Goal: Task Accomplishment & Management: Use online tool/utility

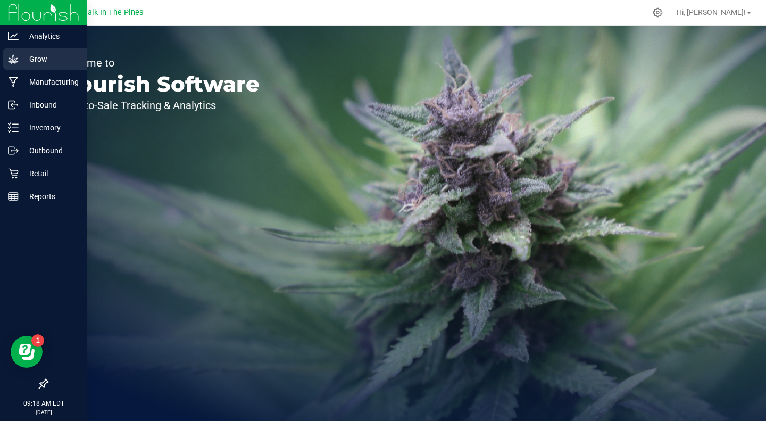
click at [31, 63] on p "Grow" at bounding box center [51, 59] width 64 height 13
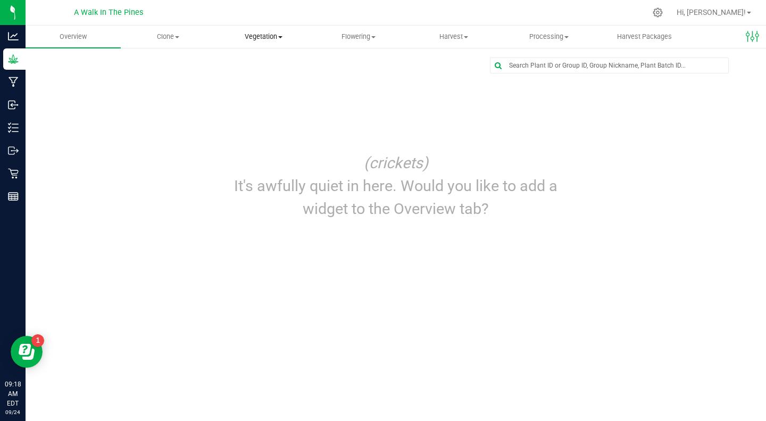
click at [244, 32] on span "Vegetation" at bounding box center [263, 37] width 94 height 10
click at [240, 56] on ul "Veg groups Veg plants Mother groups Mother plants Apply to plants" at bounding box center [263, 89] width 95 height 83
click at [259, 39] on span "Vegetation" at bounding box center [263, 37] width 95 height 10
click at [254, 63] on span "Veg groups" at bounding box center [250, 64] width 68 height 9
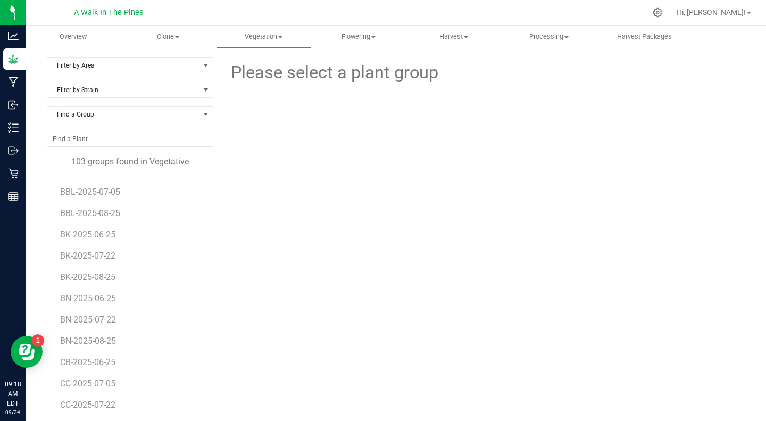
click at [74, 333] on li "BN-2025-08-25" at bounding box center [133, 336] width 146 height 21
click at [73, 336] on span "BN-2025-08-25" at bounding box center [89, 341] width 59 height 10
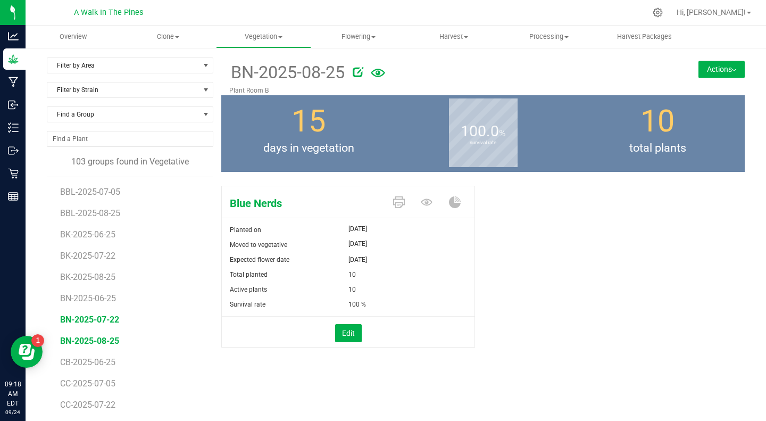
click at [71, 318] on span "BN-2025-07-22" at bounding box center [89, 319] width 59 height 10
click at [700, 64] on button "Actions" at bounding box center [721, 69] width 46 height 17
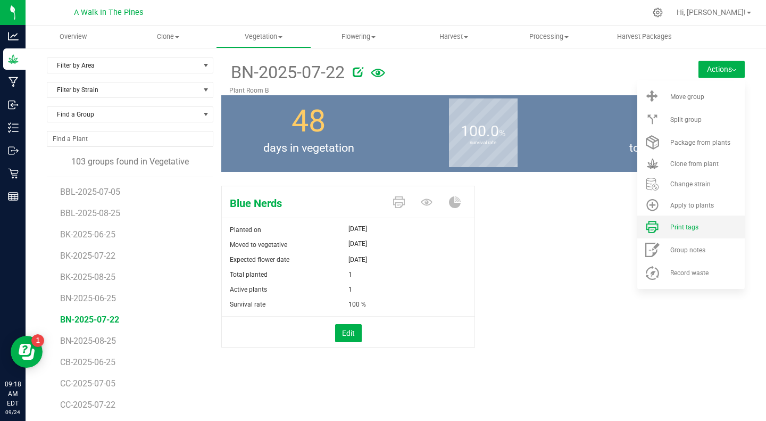
click at [678, 224] on span "Print tags" at bounding box center [684, 226] width 28 height 7
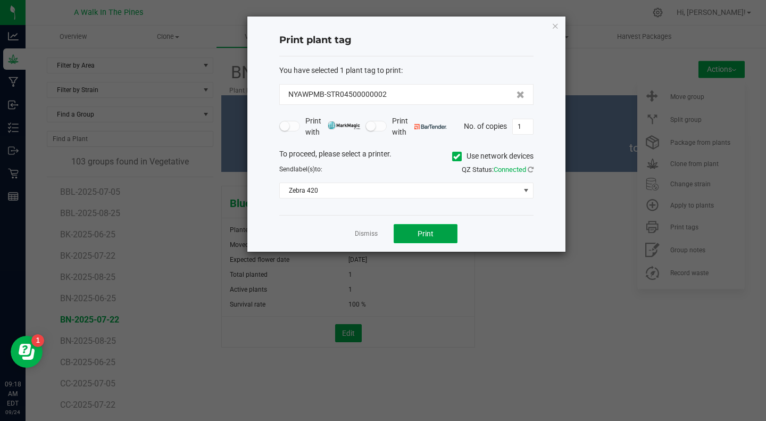
click at [432, 233] on span "Print" at bounding box center [425, 233] width 16 height 9
click at [427, 236] on span "Print" at bounding box center [425, 233] width 16 height 9
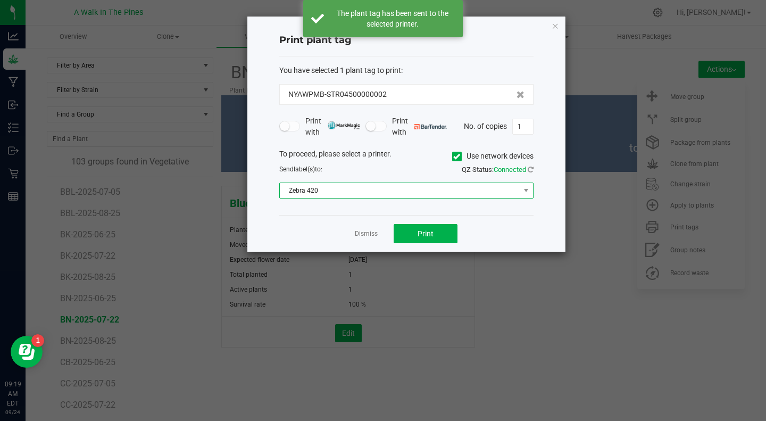
click at [374, 195] on span "Zebra 420" at bounding box center [400, 190] width 240 height 15
click at [344, 229] on li "zebra2" at bounding box center [406, 228] width 253 height 18
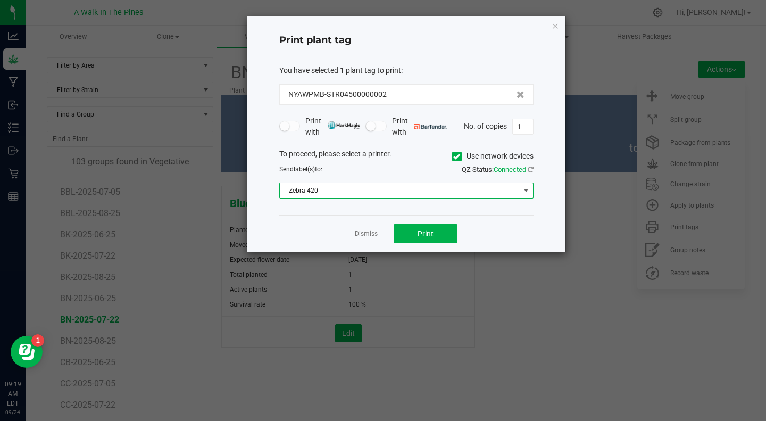
click at [363, 189] on span "Zebra 420" at bounding box center [400, 190] width 240 height 15
click at [315, 227] on li "zebra2" at bounding box center [406, 228] width 253 height 18
click at [416, 240] on button "Print" at bounding box center [426, 233] width 64 height 19
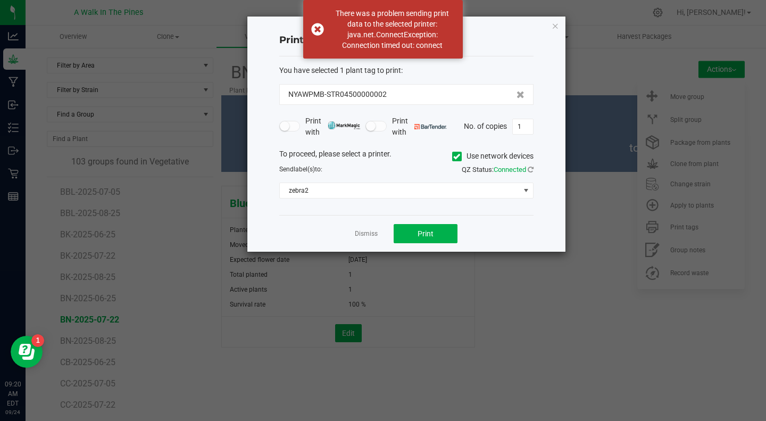
click at [568, 299] on ngb-modal-window "Print plant tag You have selected 1 plant tag to print : NYAWPMB-STR04500000002…" at bounding box center [387, 210] width 774 height 421
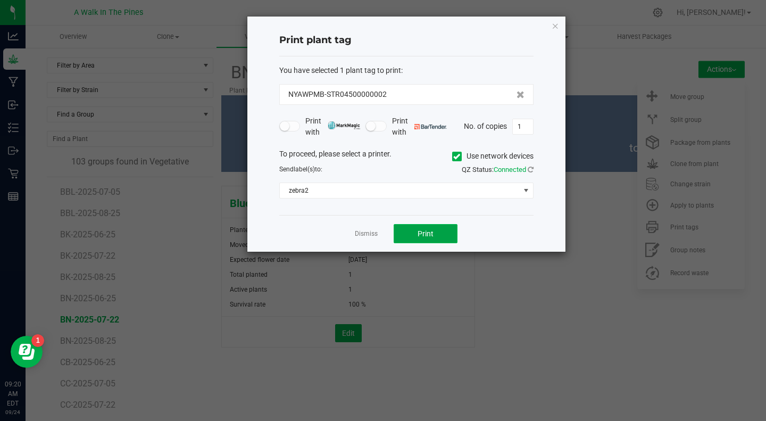
click at [424, 232] on span "Print" at bounding box center [425, 233] width 16 height 9
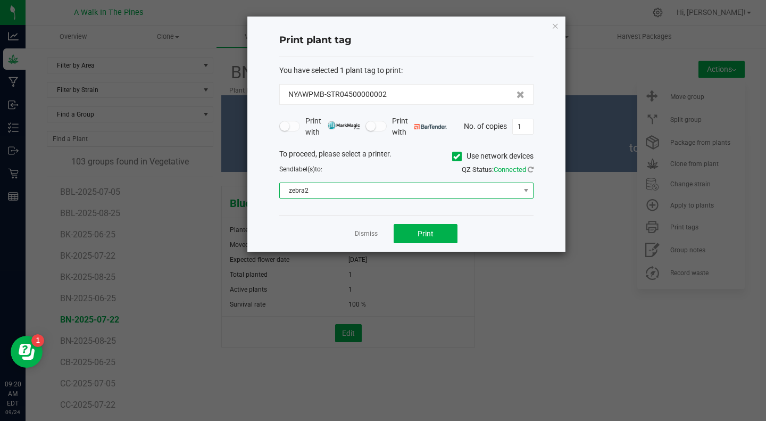
click at [393, 189] on span "zebra2" at bounding box center [400, 190] width 240 height 15
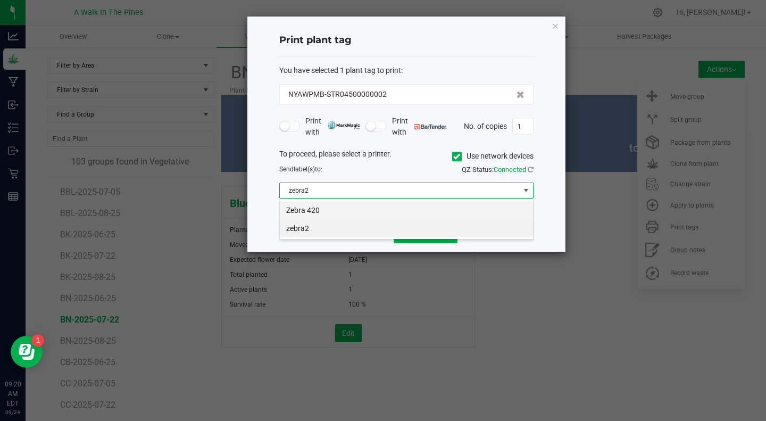
click at [384, 213] on li "Zebra 420" at bounding box center [406, 210] width 253 height 18
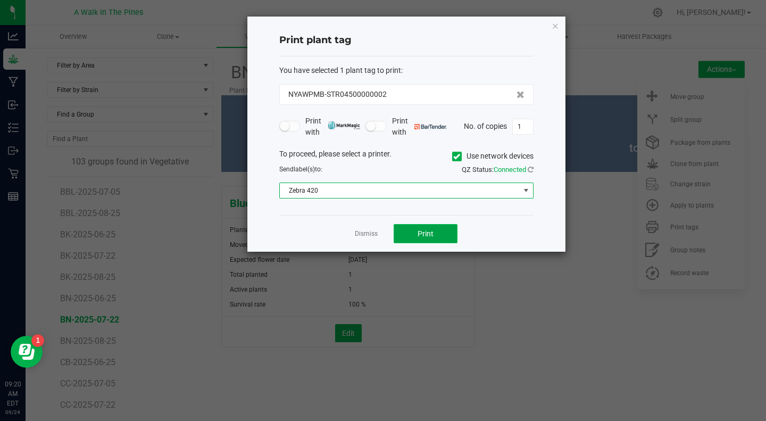
click at [416, 230] on button "Print" at bounding box center [426, 233] width 64 height 19
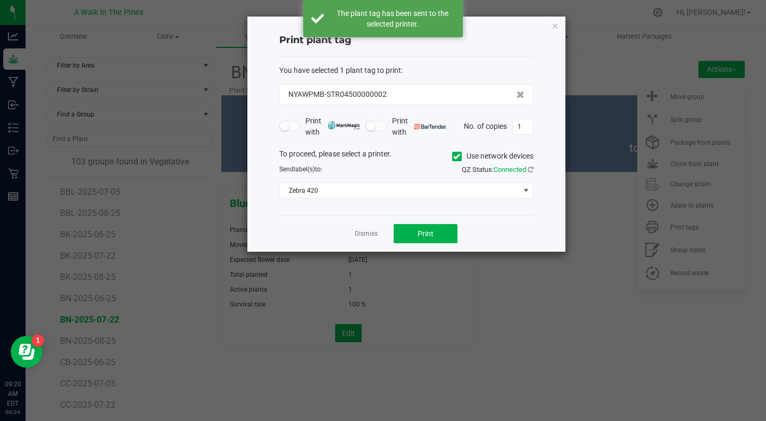
click at [458, 154] on span at bounding box center [457, 157] width 10 height 10
click at [0, 0] on input "Use network devices" at bounding box center [0, 0] width 0 height 0
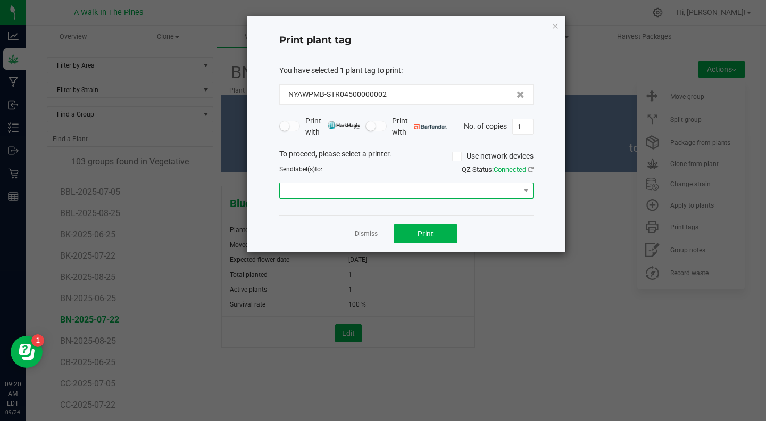
click at [421, 191] on span at bounding box center [400, 190] width 240 height 15
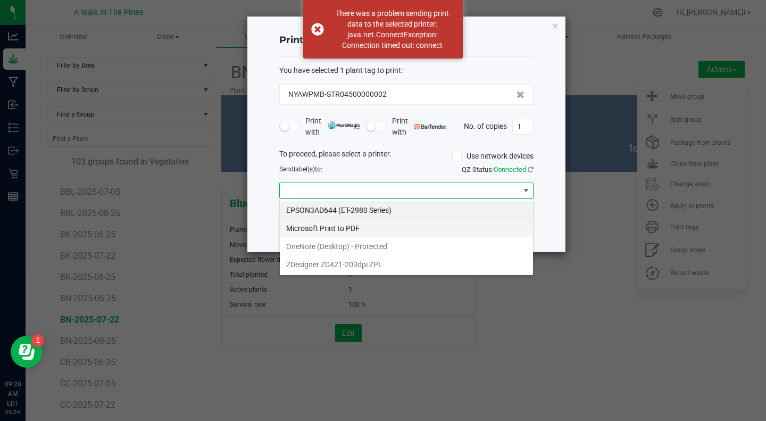
click at [314, 228] on PDF "Microsoft Print to PDF" at bounding box center [406, 228] width 253 height 18
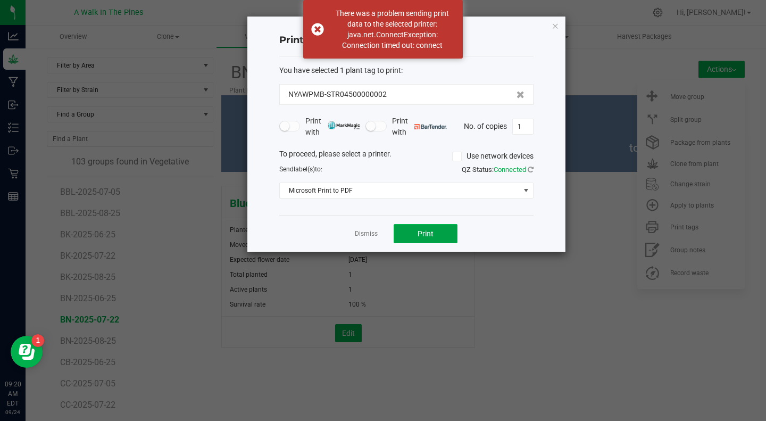
click at [415, 236] on button "Print" at bounding box center [426, 233] width 64 height 19
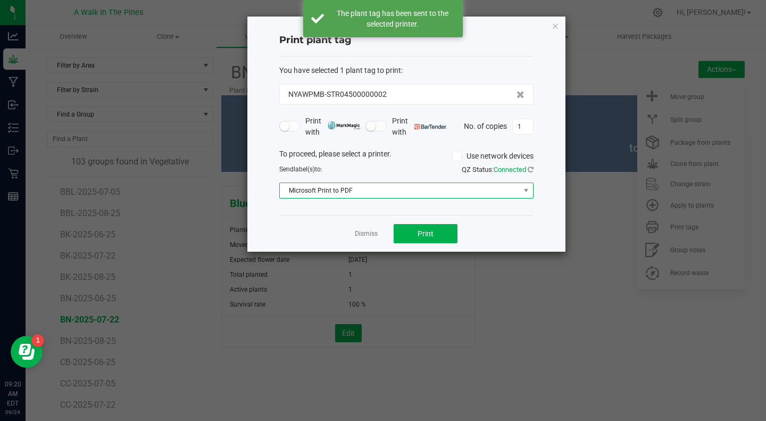
click at [339, 194] on span "Microsoft Print to PDF" at bounding box center [400, 190] width 240 height 15
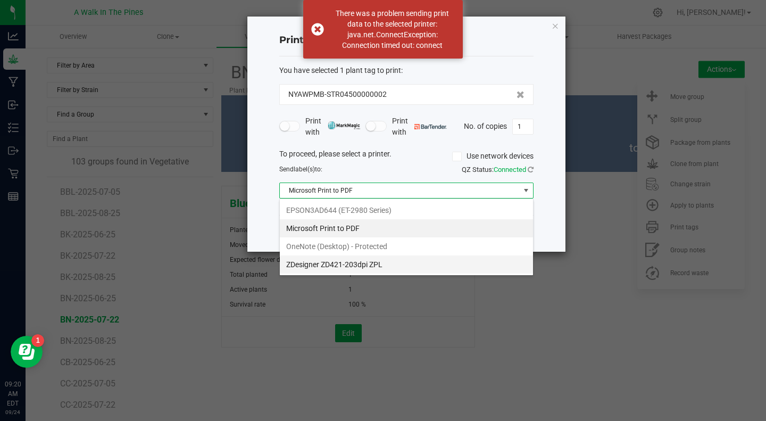
click at [310, 262] on ZPL "ZDesigner ZD421-203dpi ZPL" at bounding box center [406, 264] width 253 height 18
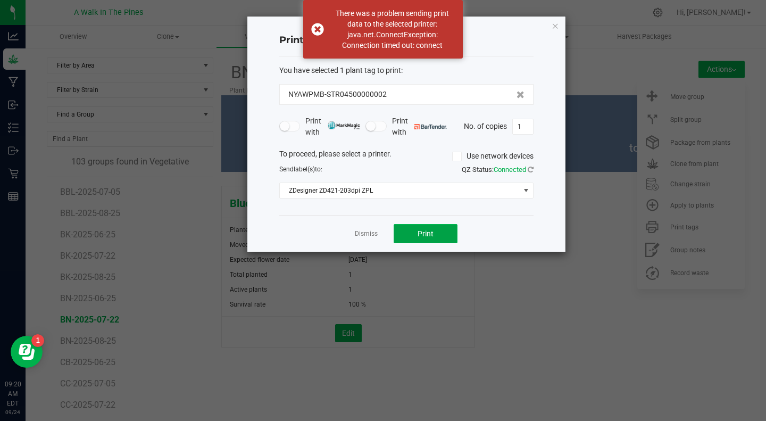
click at [420, 234] on span "Print" at bounding box center [425, 233] width 16 height 9
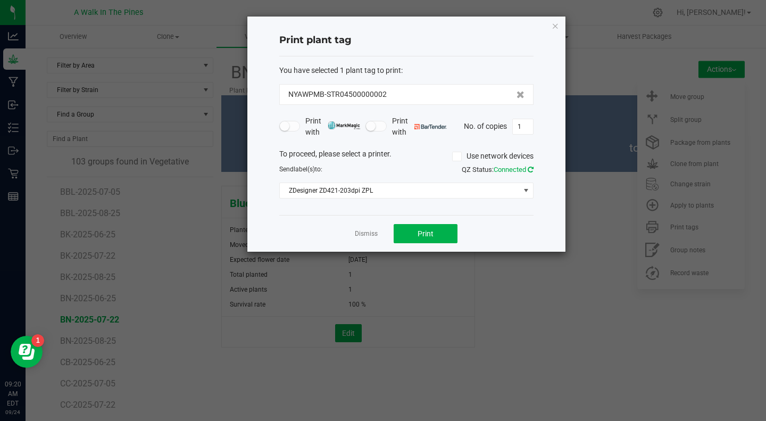
click at [530, 168] on icon at bounding box center [531, 169] width 6 height 7
click at [554, 27] on icon "button" at bounding box center [555, 25] width 7 height 13
